Goal: Task Accomplishment & Management: Use online tool/utility

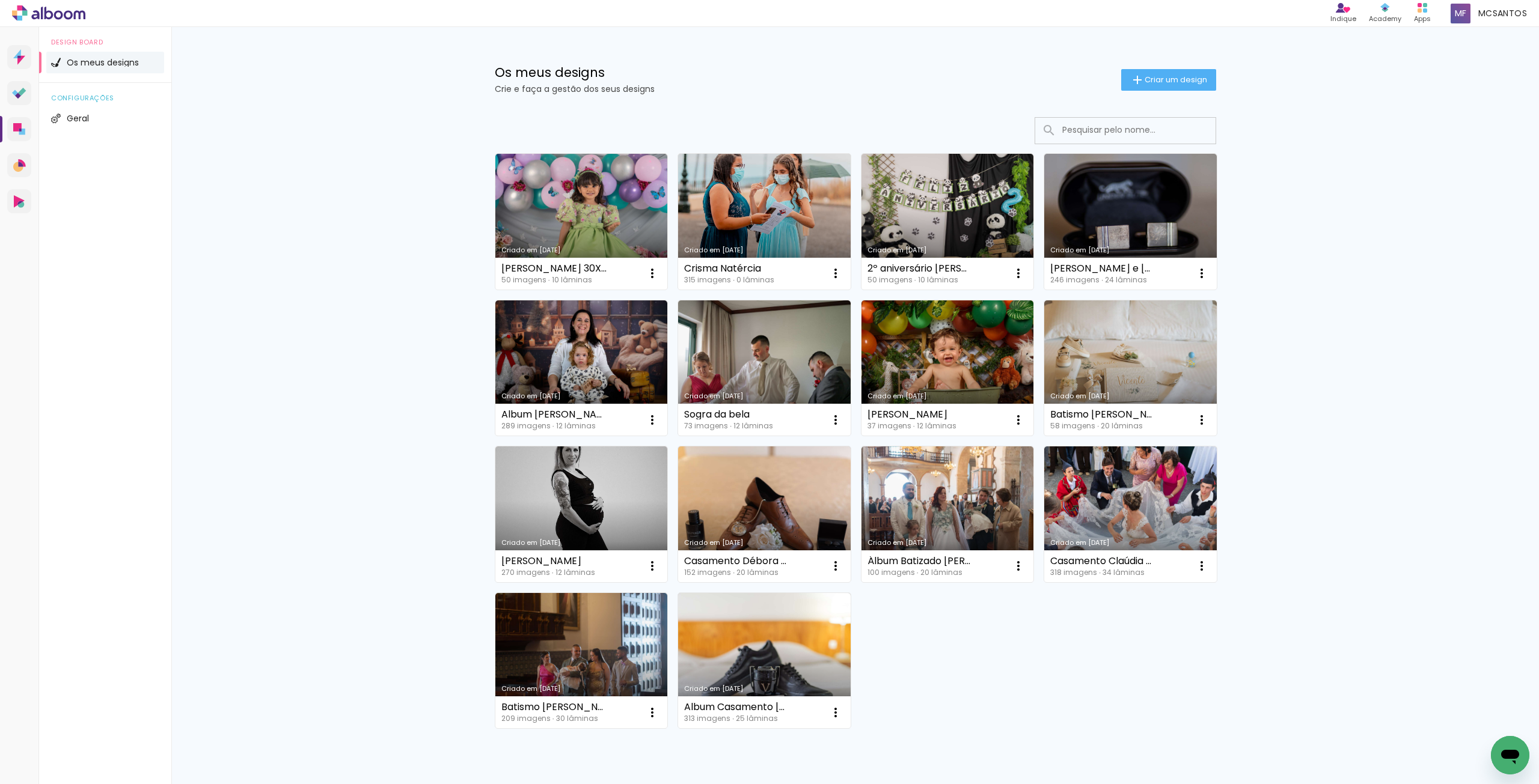
click at [589, 204] on link "Criado em [DATE]" at bounding box center [582, 221] width 173 height 136
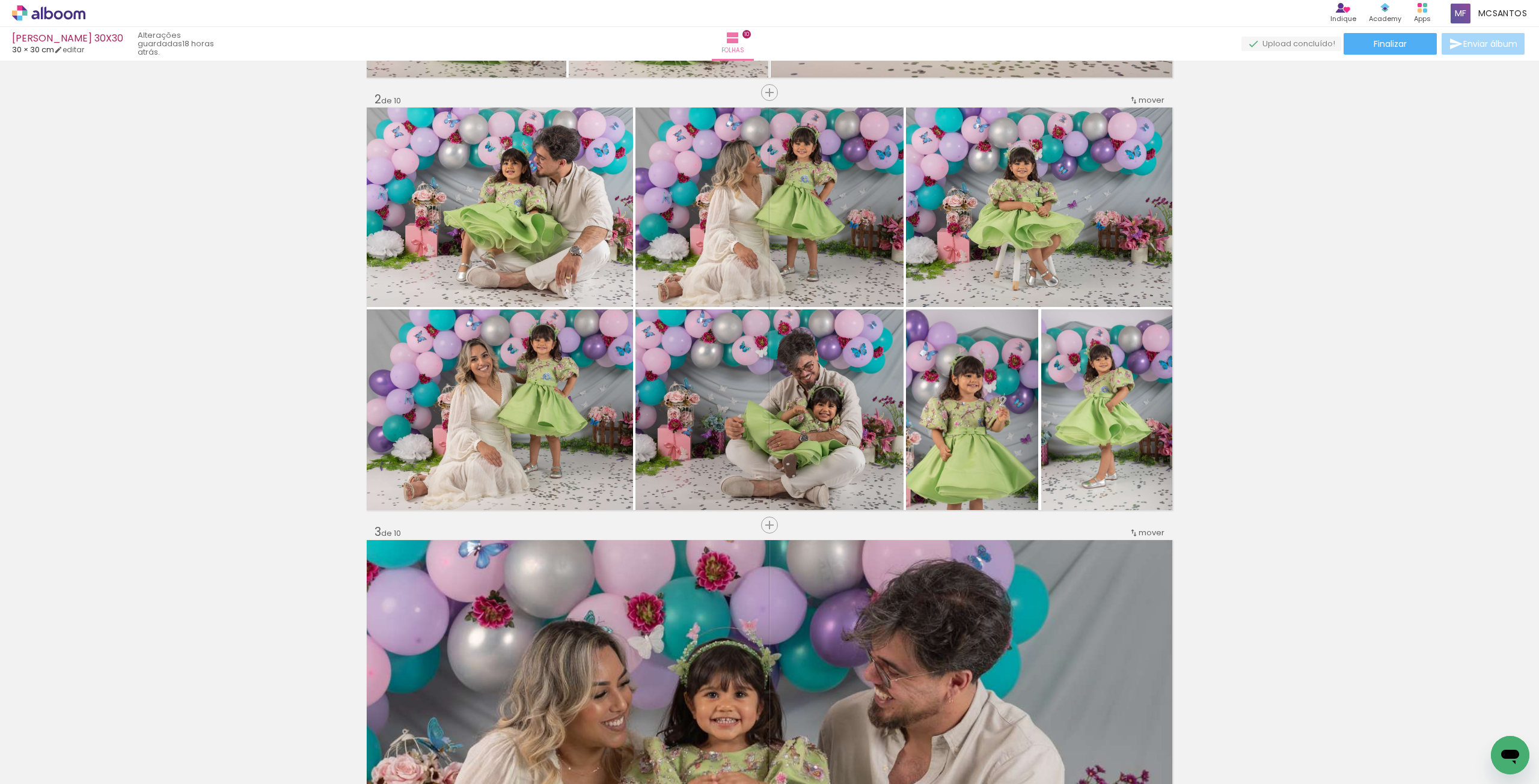
scroll to position [0, 1658]
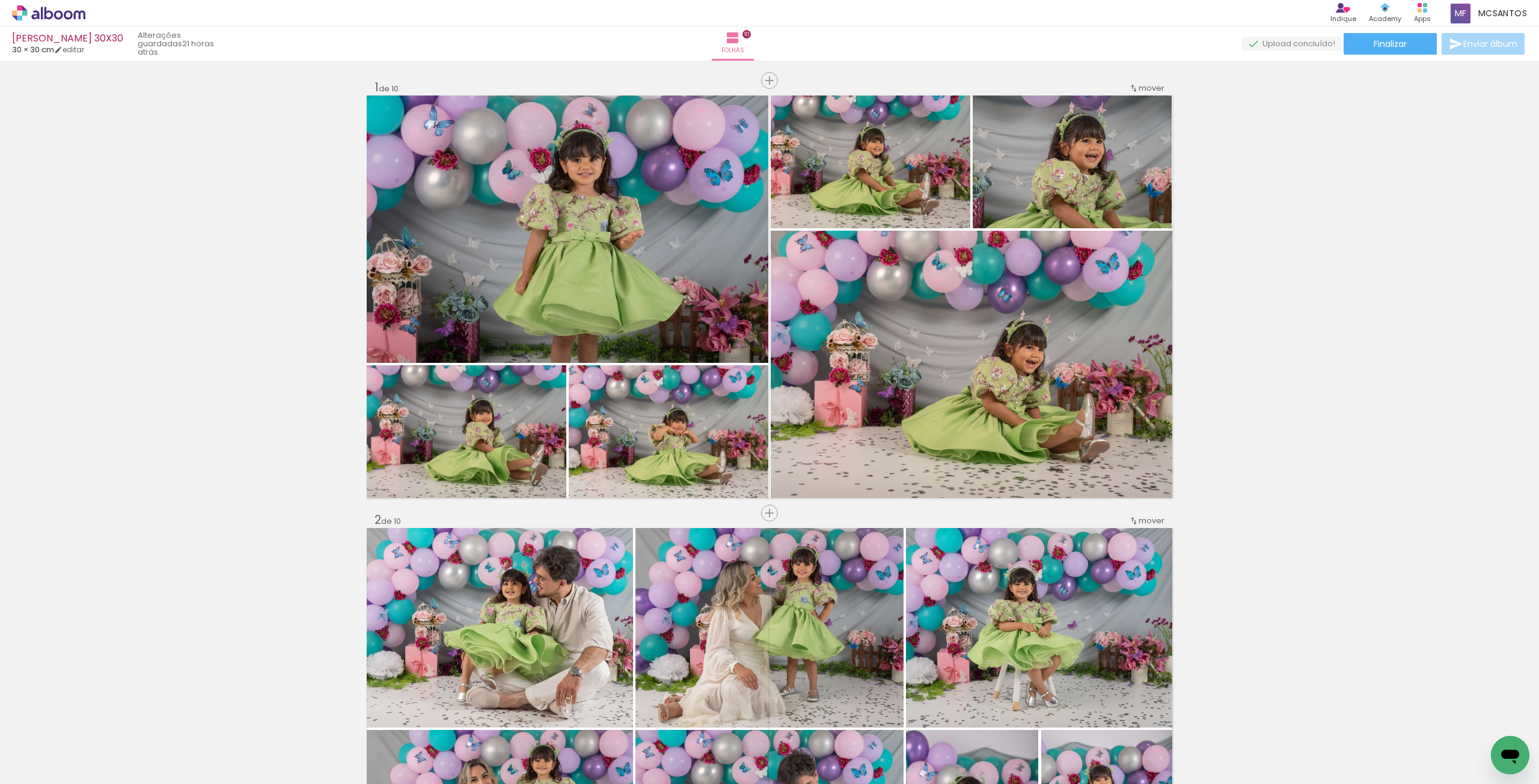
scroll to position [0, 1658]
